Goal: Information Seeking & Learning: Learn about a topic

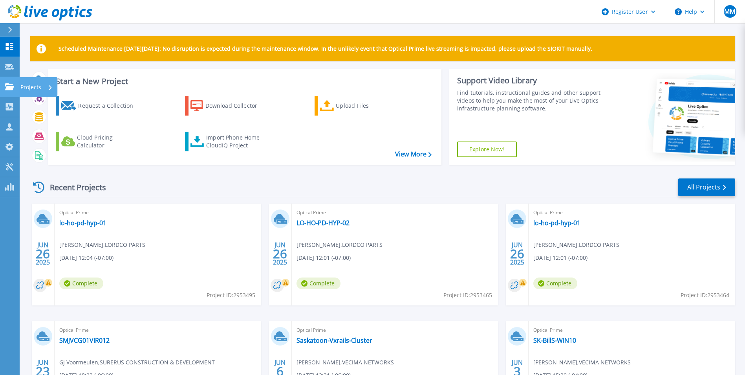
click at [11, 89] on icon at bounding box center [9, 86] width 9 height 7
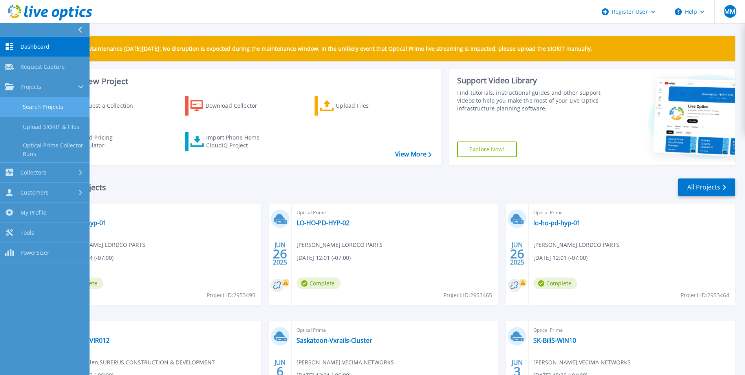
click at [40, 108] on link "Search Projects" at bounding box center [45, 107] width 90 height 20
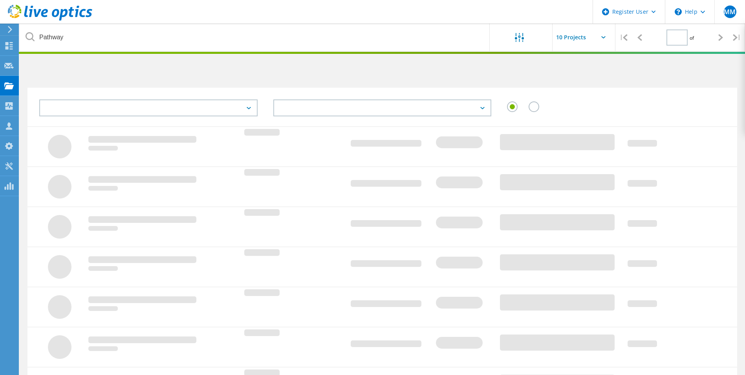
type input "1"
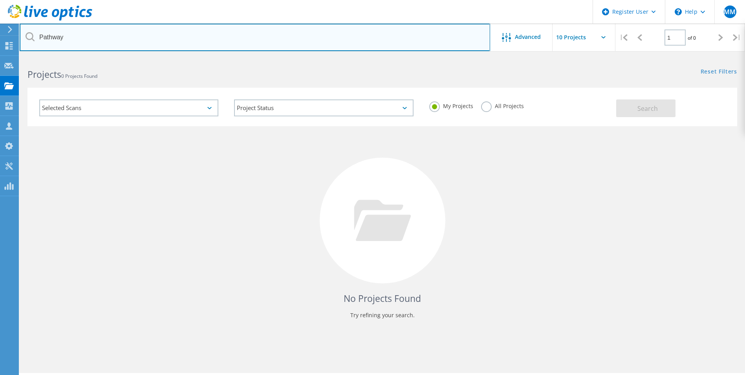
drag, startPoint x: 131, startPoint y: 33, endPoint x: -26, endPoint y: 38, distance: 156.7
click at [0, 38] on html "Register User \n Help Explore Helpful Articles Contact Support MM Dell User [PE…" at bounding box center [372, 198] width 745 height 396
type input "[DEMOGRAPHIC_DATA] Child"
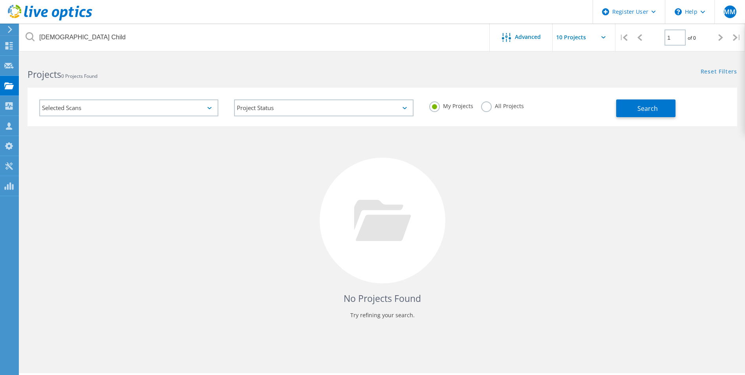
click at [486, 104] on label "All Projects" at bounding box center [502, 104] width 43 height 7
click at [0, 0] on input "All Projects" at bounding box center [0, 0] width 0 height 0
click at [647, 101] on button "Search" at bounding box center [645, 108] width 59 height 18
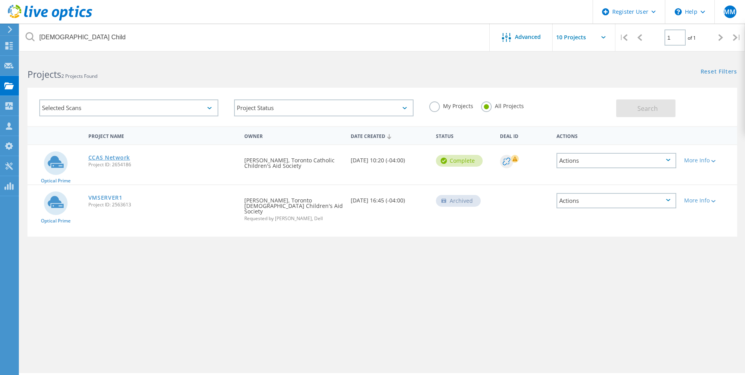
click at [108, 156] on link "CCAS Network" at bounding box center [109, 157] width 42 height 5
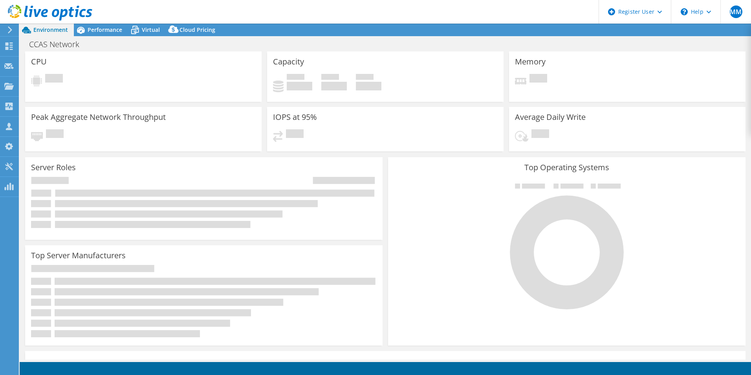
select select "USEast"
select select "CAD"
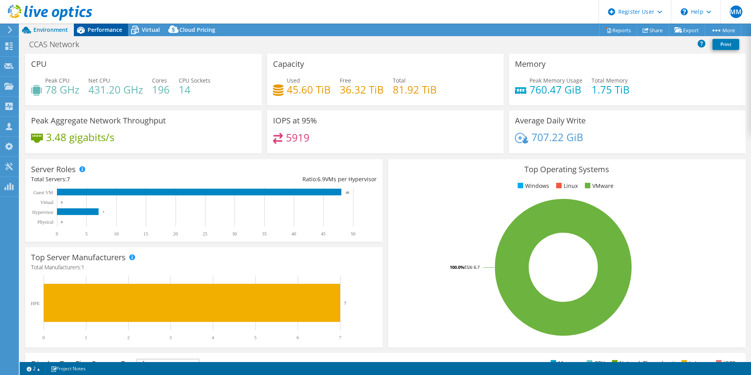
click at [105, 29] on span "Performance" at bounding box center [105, 29] width 35 height 7
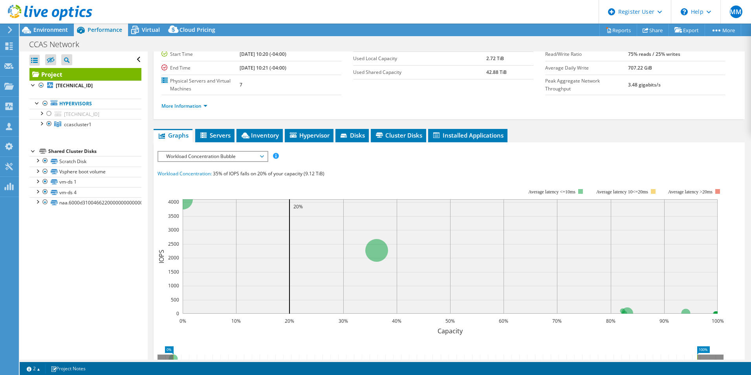
scroll to position [79, 0]
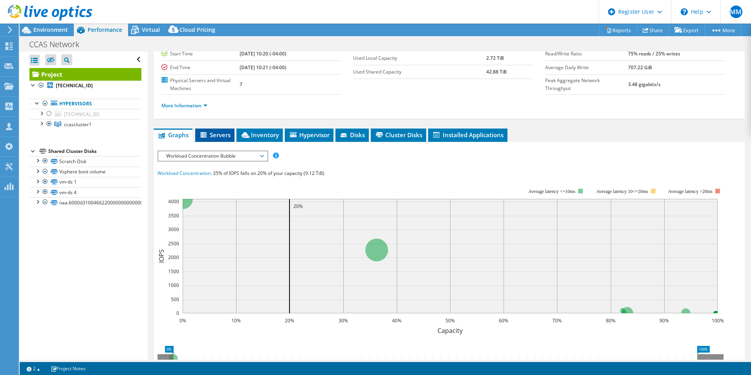
click at [207, 135] on icon at bounding box center [204, 135] width 8 height 7
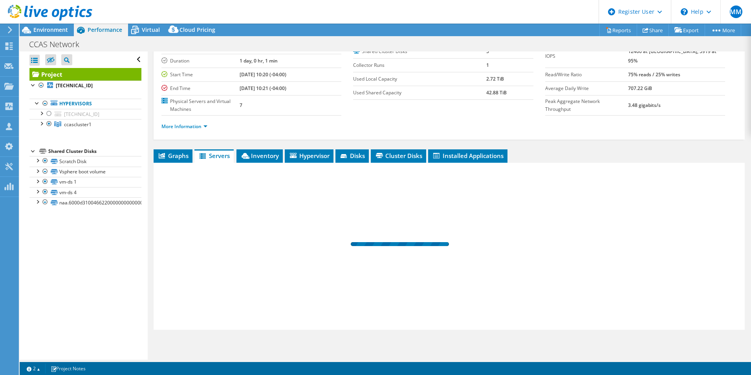
scroll to position [58, 0]
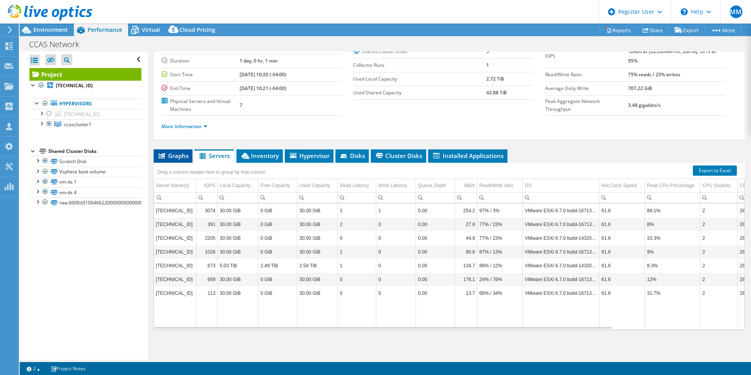
click at [172, 157] on span "Graphs" at bounding box center [172, 156] width 31 height 8
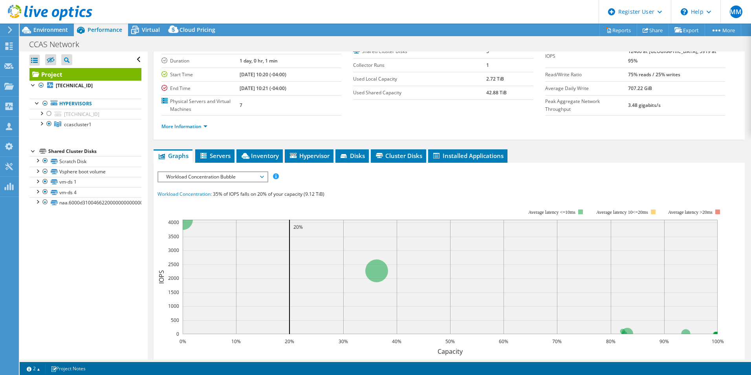
scroll to position [79, 0]
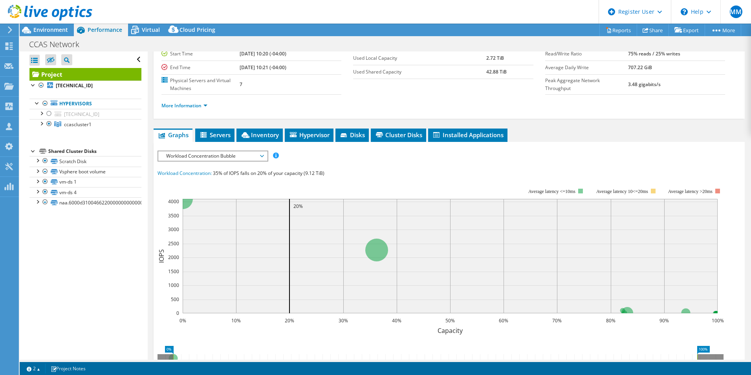
click at [263, 156] on icon at bounding box center [262, 156] width 4 height 2
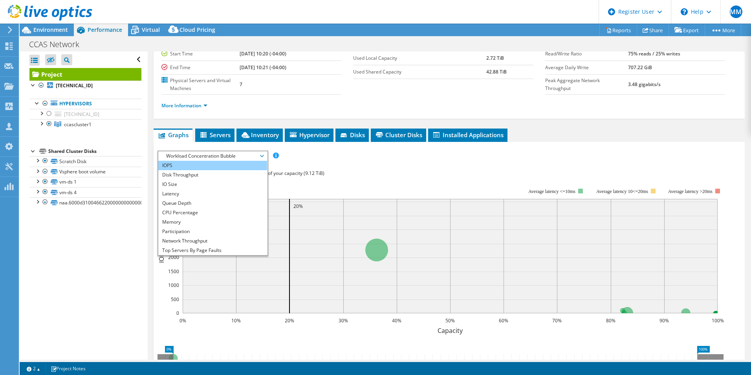
click at [213, 164] on li "IOPS" at bounding box center [212, 165] width 109 height 9
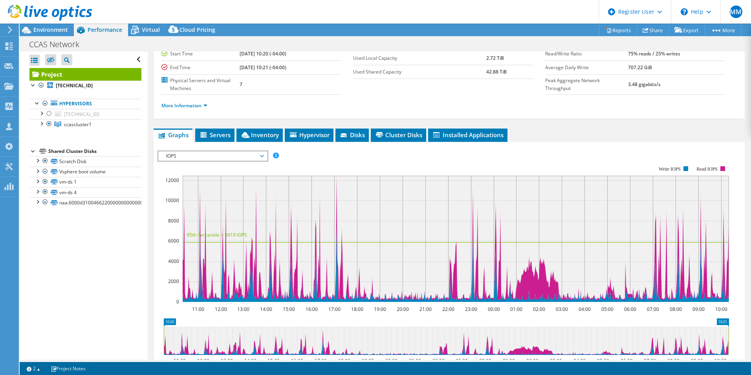
click at [264, 156] on icon at bounding box center [262, 156] width 4 height 2
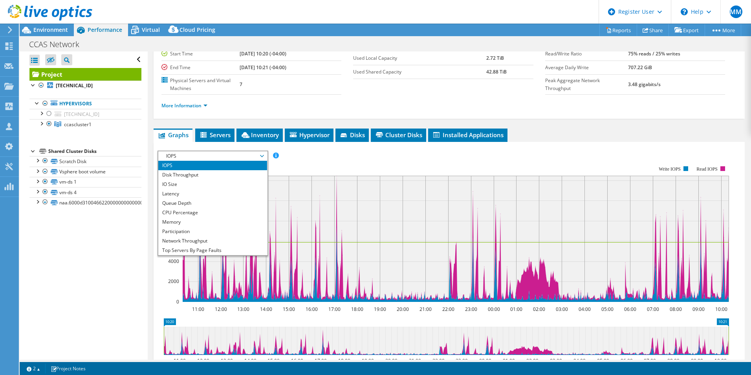
click at [343, 159] on rect at bounding box center [442, 233] width 571 height 157
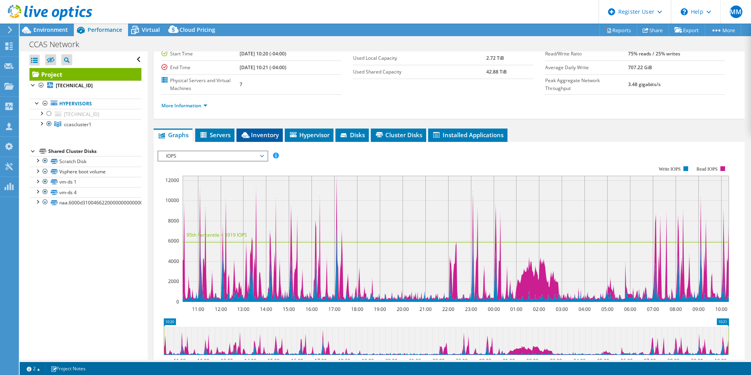
click at [259, 134] on span "Inventory" at bounding box center [259, 135] width 38 height 8
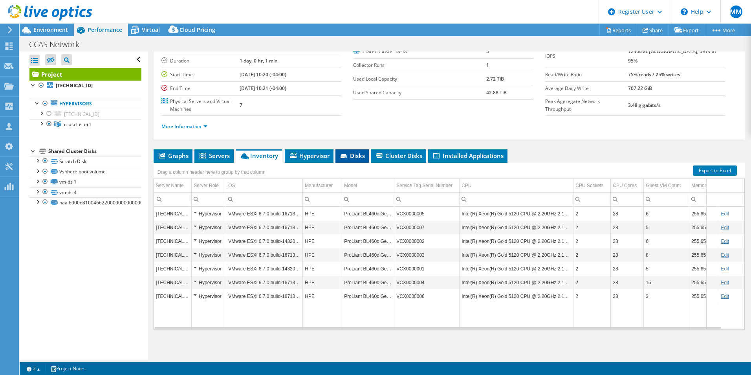
click at [352, 153] on span "Disks" at bounding box center [352, 156] width 26 height 8
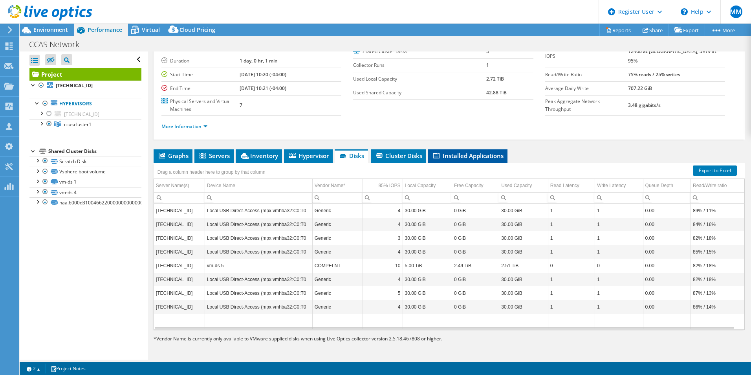
click at [474, 153] on span "Installed Applications" at bounding box center [467, 156] width 71 height 8
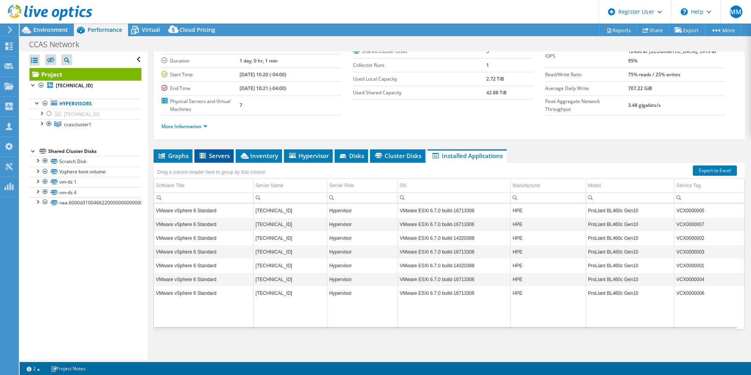
click at [209, 158] on span "Servers" at bounding box center [213, 156] width 31 height 8
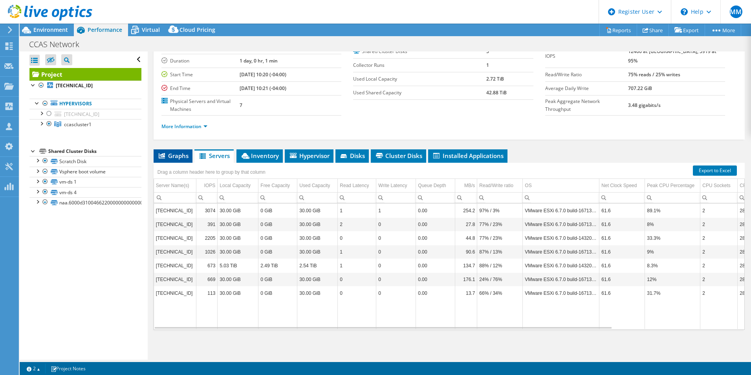
click at [171, 153] on span "Graphs" at bounding box center [172, 156] width 31 height 8
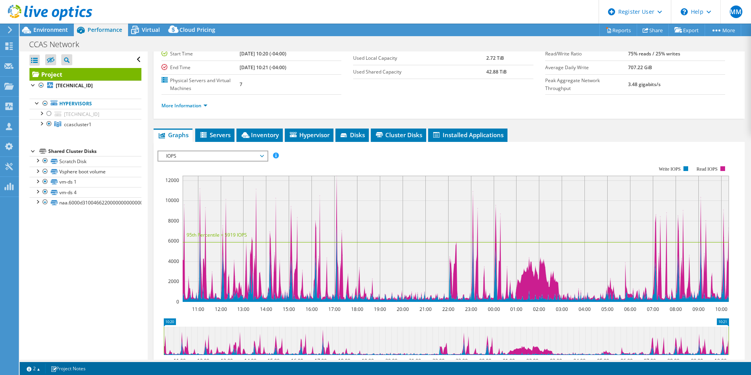
scroll to position [0, 0]
